Goal: Ask a question: Seek information or help from site administrators or community

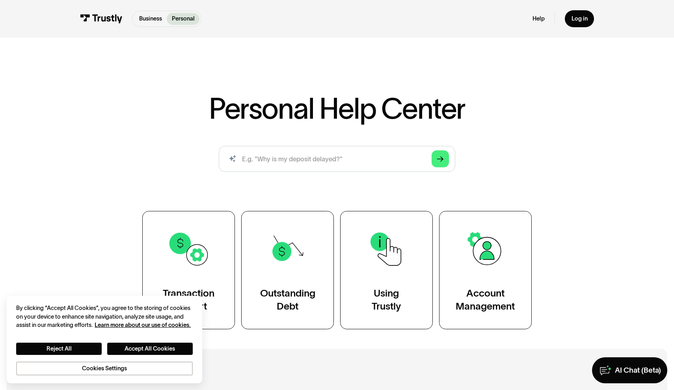
click at [641, 374] on div "AI Chat (Beta)" at bounding box center [638, 369] width 46 height 9
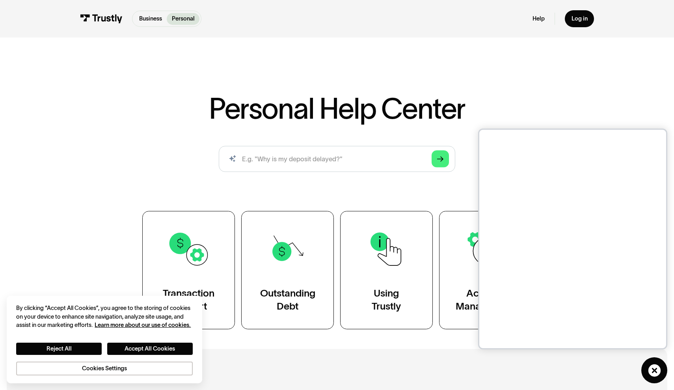
click at [399, 1] on div "Business Personal Business Personal Help Log in Business Personal Help Log in" at bounding box center [337, 18] width 514 height 37
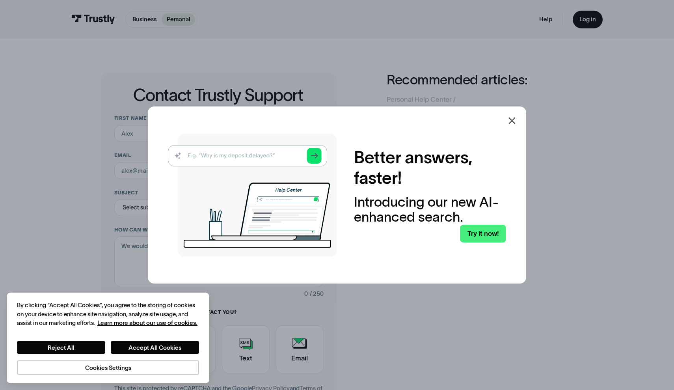
click at [510, 114] on div at bounding box center [511, 120] width 19 height 19
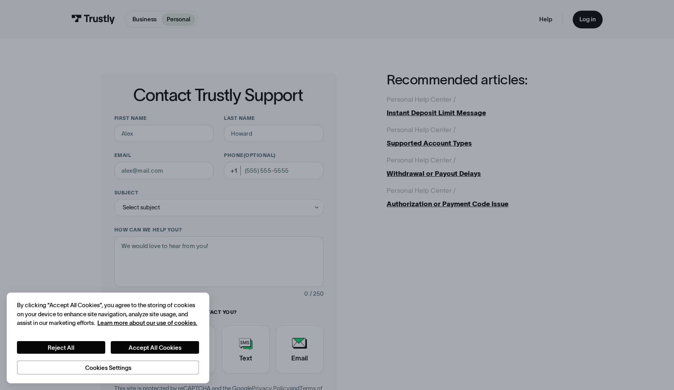
click at [509, 120] on div "Personal Help Center / / Instant Deposit Limit Message Personal Help Center / /…" at bounding box center [479, 151] width 186 height 115
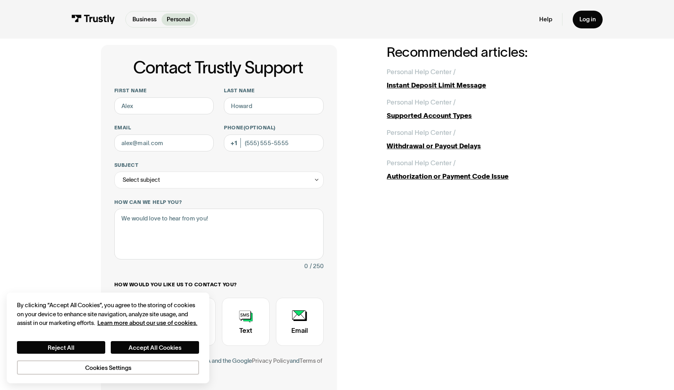
scroll to position [28, 0]
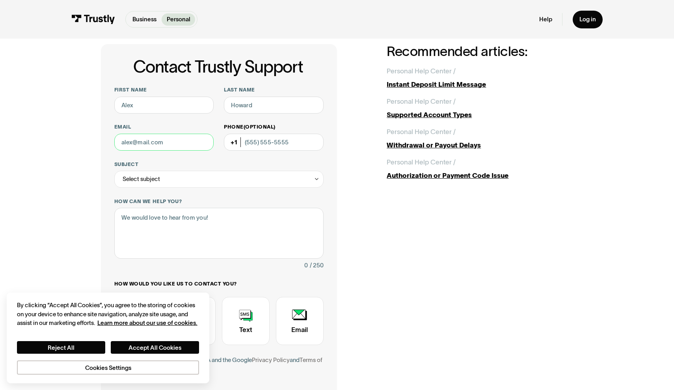
type input "[PERSON_NAME]"
type input "[PERSON_NAME][EMAIL_ADDRESS][DOMAIN_NAME]"
type input "[PHONE_NUMBER]"
drag, startPoint x: 269, startPoint y: 245, endPoint x: 269, endPoint y: 221, distance: 23.6
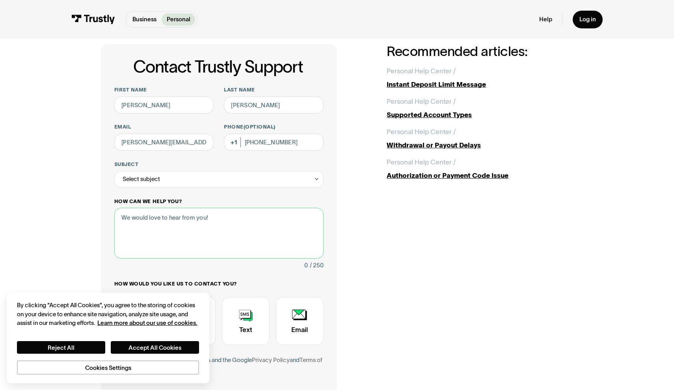
click at [269, 244] on textarea "How can we help you?" at bounding box center [218, 233] width 209 height 50
click at [245, 176] on div "Select subject" at bounding box center [218, 179] width 209 height 17
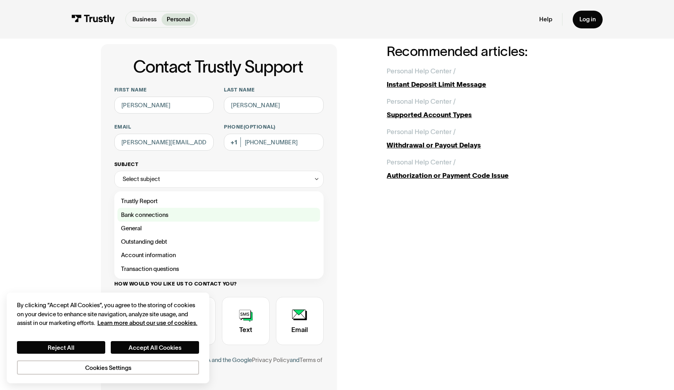
click at [241, 219] on div "Contact Trustly Support" at bounding box center [218, 214] width 202 height 13
type input "**********"
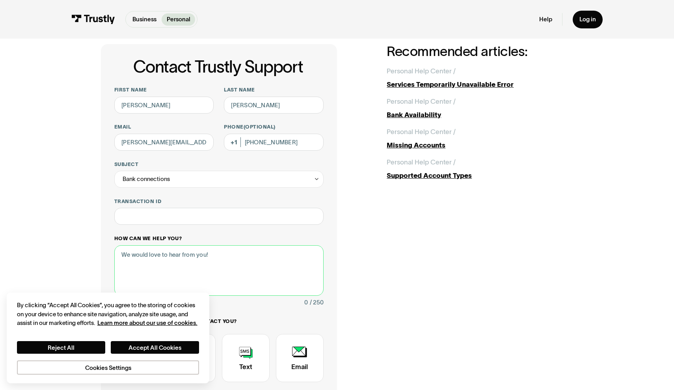
click at [239, 259] on textarea "How can we help you?" at bounding box center [218, 270] width 209 height 50
paste textarea "[PERSON_NAME] having issues connecting my bank while trying to withdraw on Unde…"
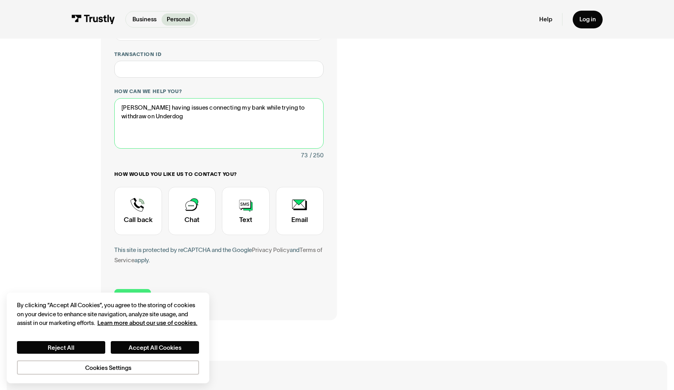
scroll to position [176, 0]
type textarea "[PERSON_NAME] having issues connecting my bank while trying to withdraw on Unde…"
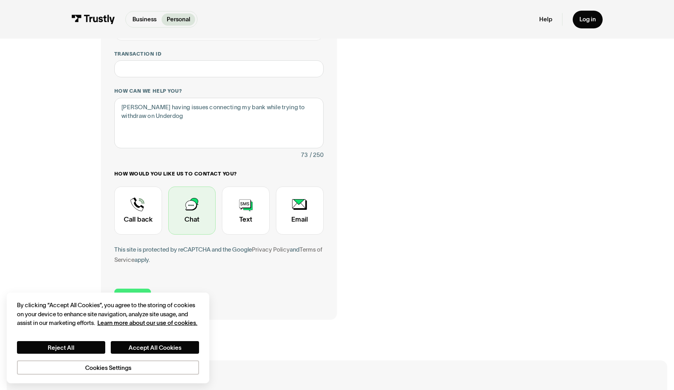
click at [189, 226] on div "Contact Trustly Support" at bounding box center [192, 210] width 48 height 48
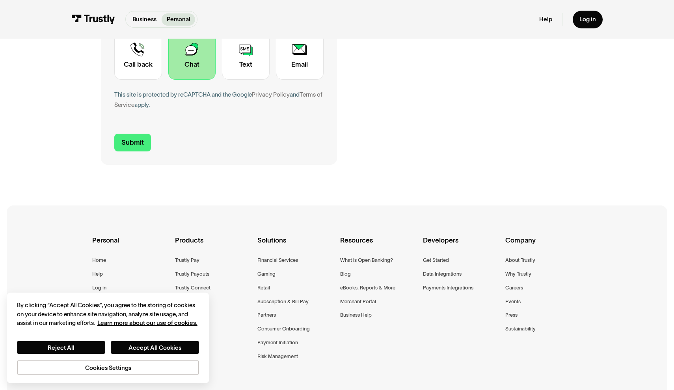
scroll to position [319, 0]
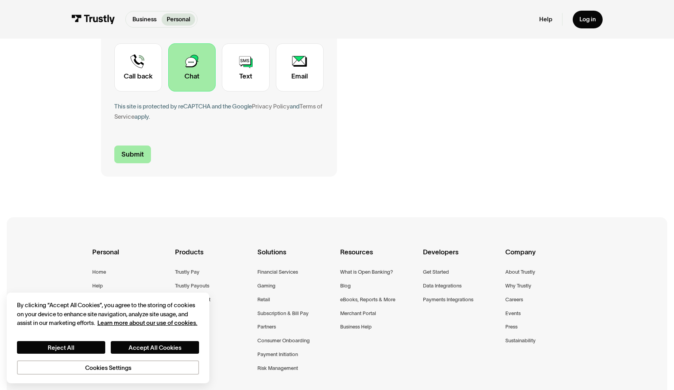
click at [137, 158] on input "Submit" at bounding box center [132, 154] width 37 height 18
type input "[PHONE_NUMBER]"
click at [139, 152] on input "Submit" at bounding box center [132, 154] width 37 height 18
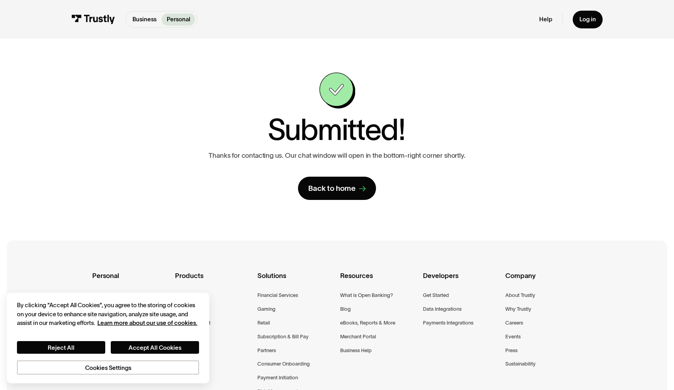
scroll to position [0, 0]
click at [542, 174] on div "**********" at bounding box center [337, 135] width 472 height 127
